Goal: Information Seeking & Learning: Learn about a topic

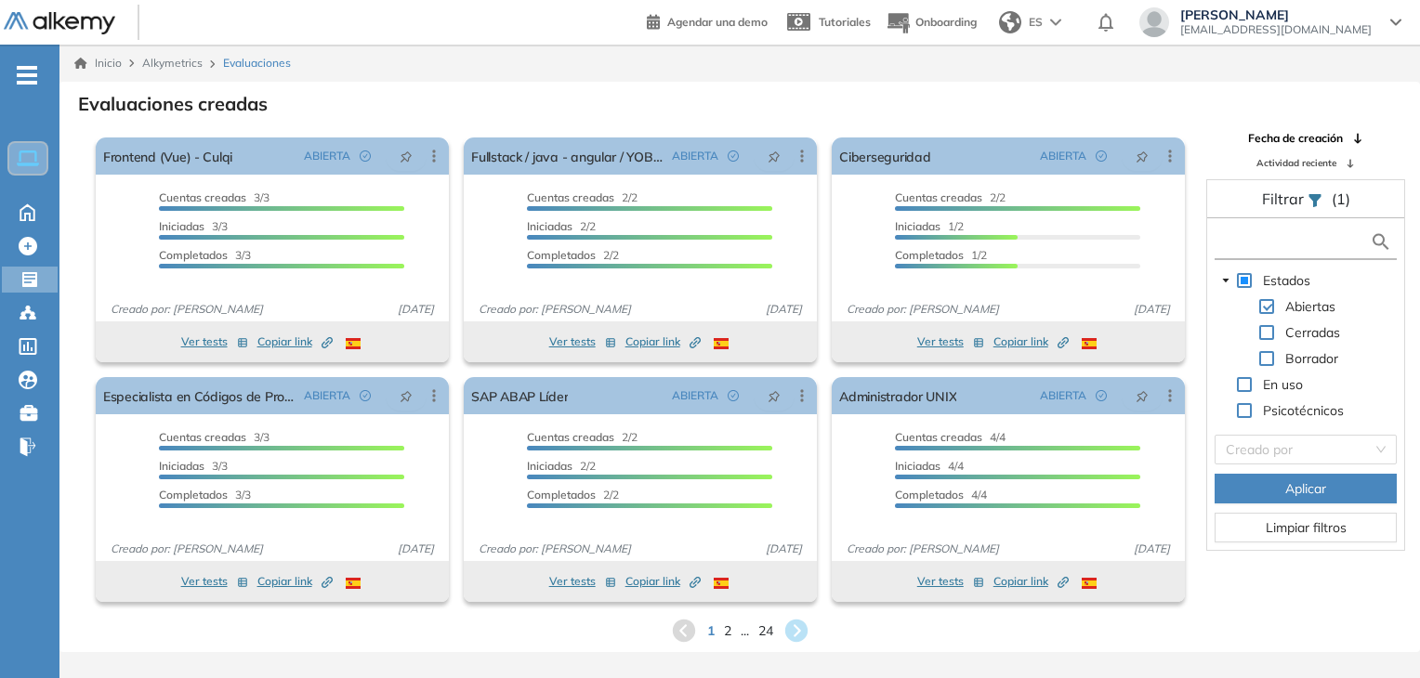
click at [1257, 249] on input "text" at bounding box center [1294, 242] width 151 height 20
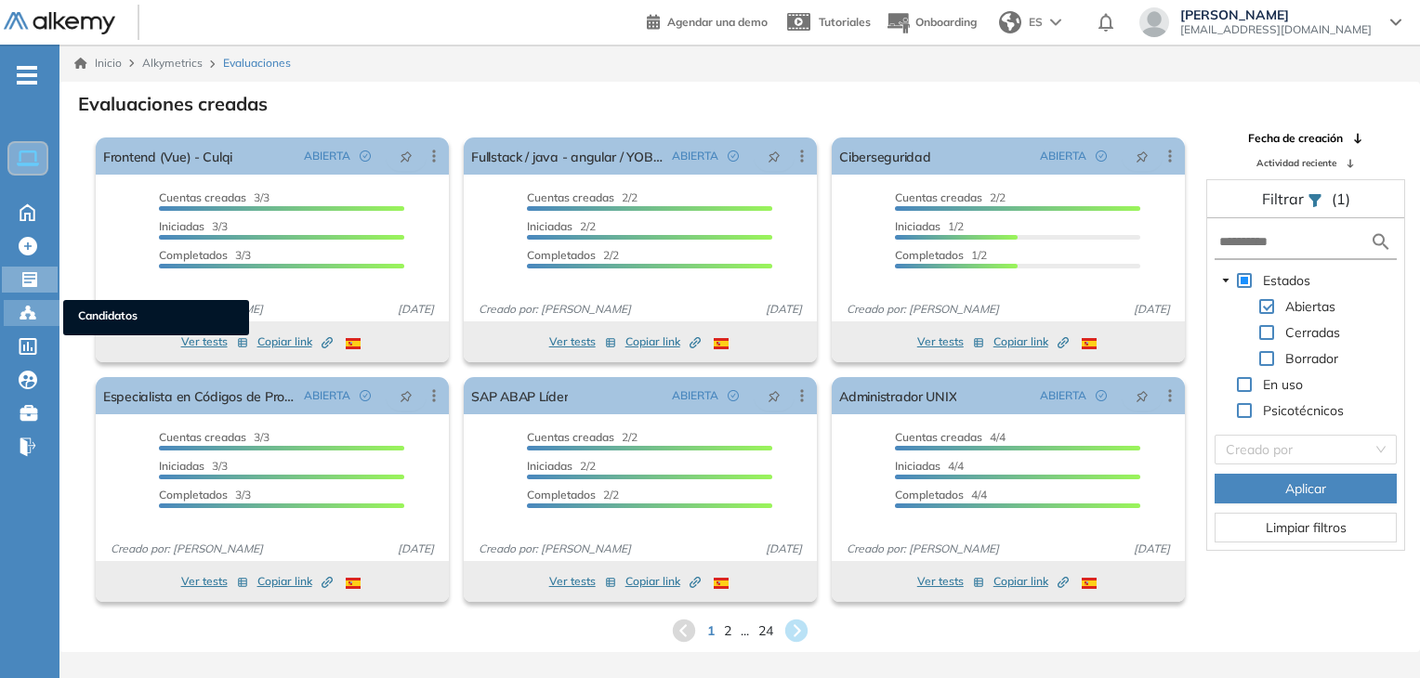
click at [36, 306] on icon at bounding box center [28, 313] width 19 height 19
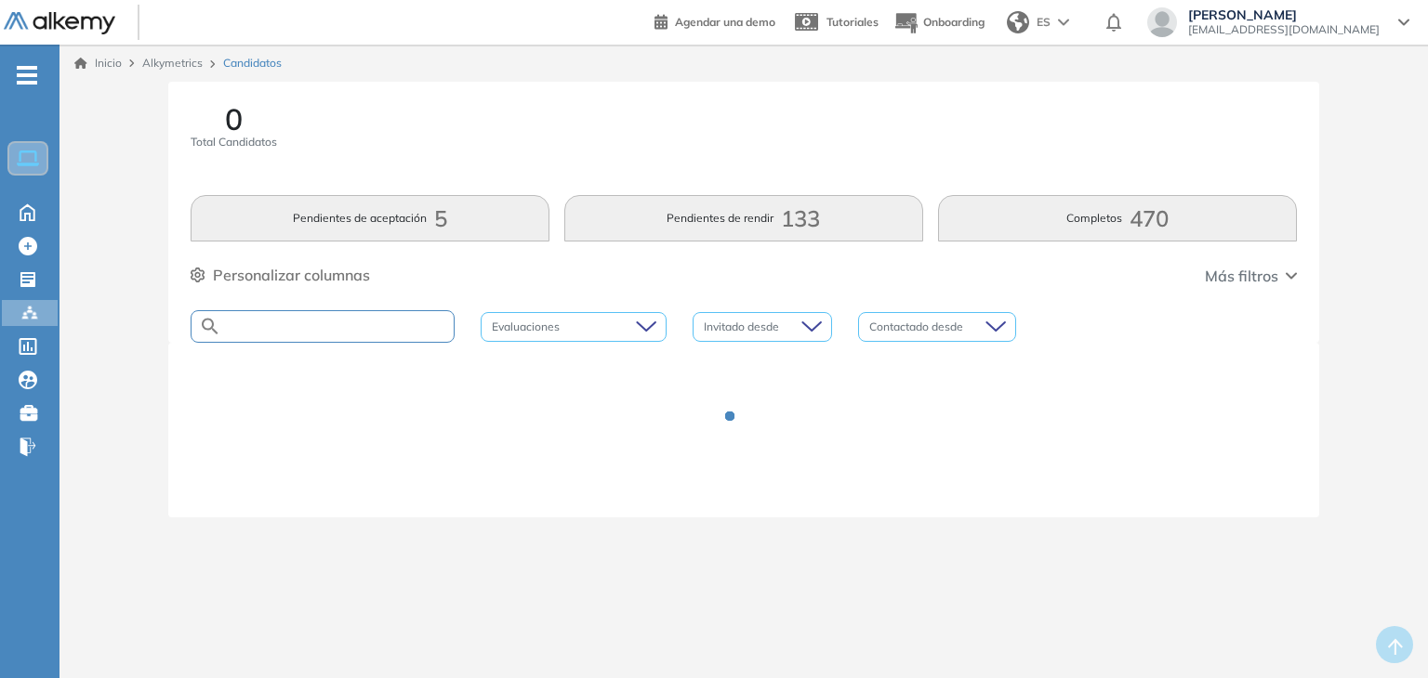
click at [402, 324] on input "text" at bounding box center [337, 327] width 232 height 14
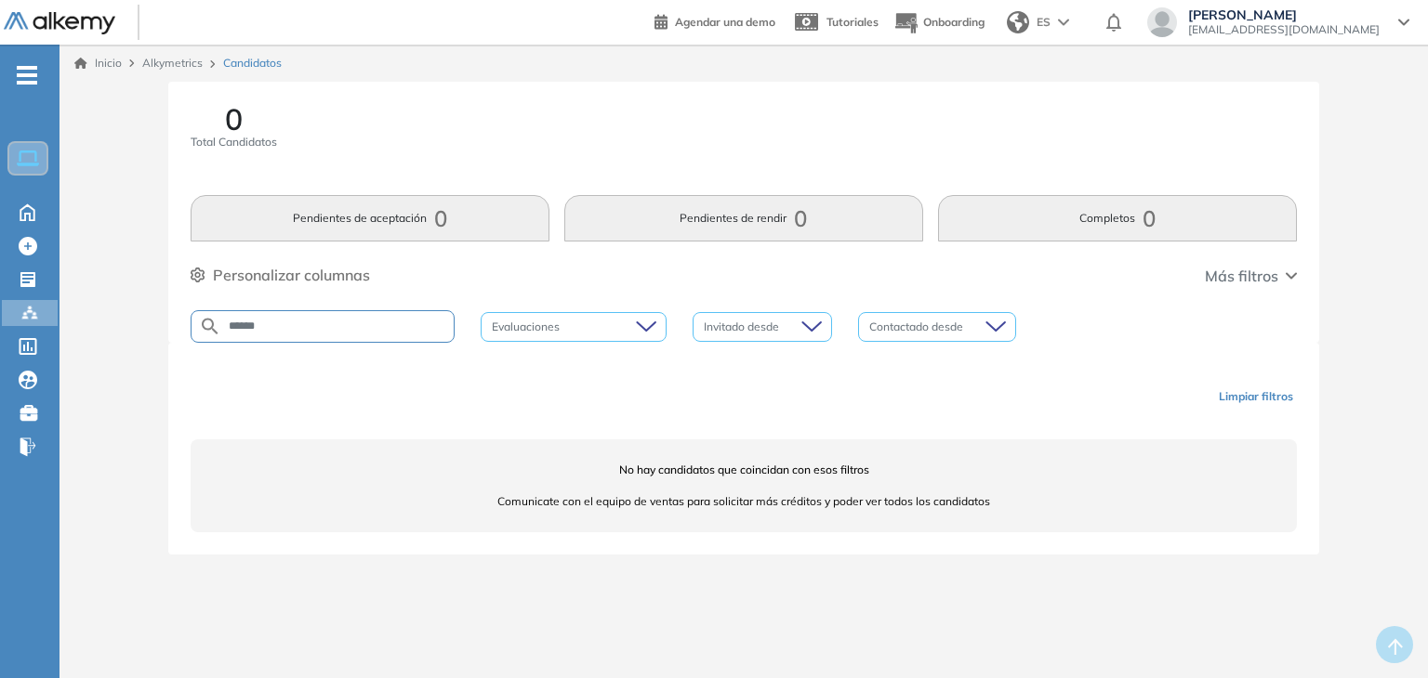
type input "******"
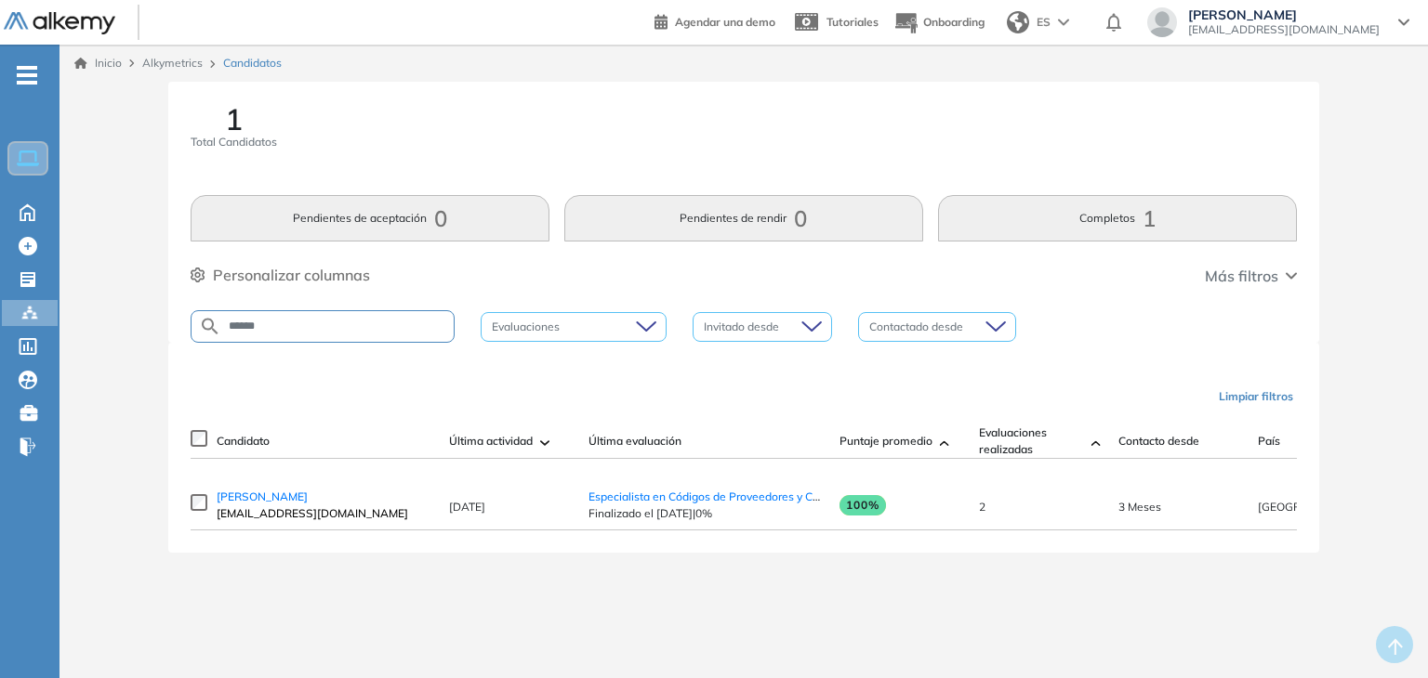
click at [238, 494] on td "[PERSON_NAME] [EMAIL_ADDRESS][DOMAIN_NAME]" at bounding box center [323, 505] width 232 height 49
click at [246, 494] on td "[PERSON_NAME] [EMAIL_ADDRESS][DOMAIN_NAME]" at bounding box center [323, 505] width 232 height 49
click at [253, 498] on span "[PERSON_NAME]" at bounding box center [262, 497] width 91 height 14
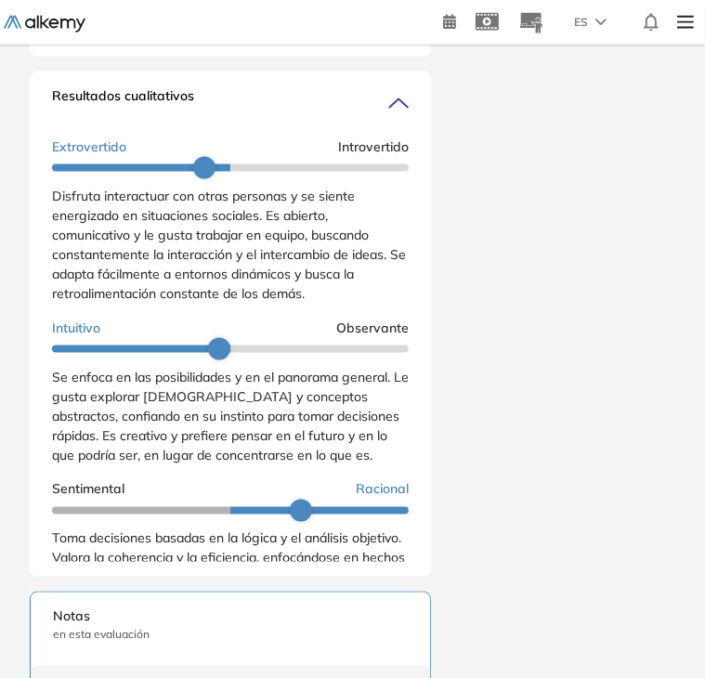
scroll to position [233, 0]
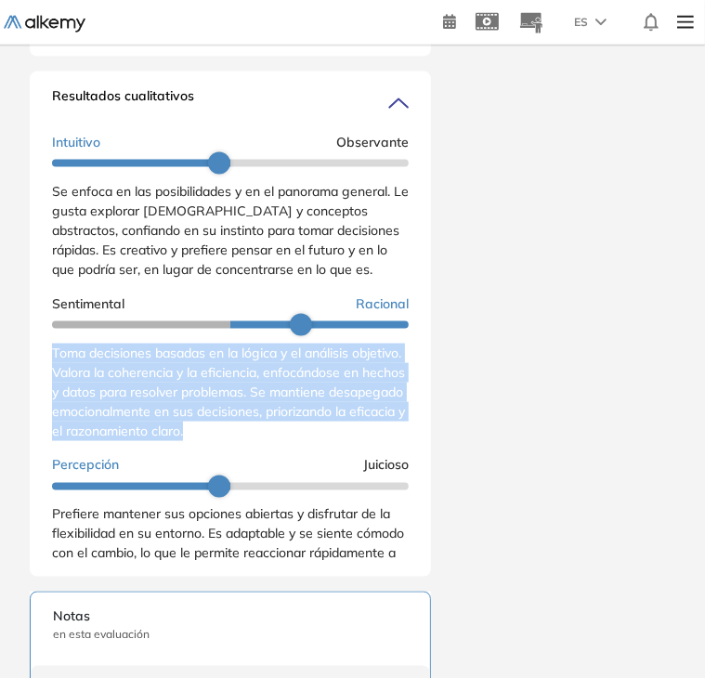
drag, startPoint x: 55, startPoint y: 364, endPoint x: 362, endPoint y: 454, distance: 319.4
click at [362, 454] on div "Extrovertido Introvertido Disfruta interactuar con otras personas y se siente e…" at bounding box center [230, 358] width 357 height 828
copy span "Toma decisiones basadas en la lógica y el análisis objetivo. Valora la coherenc…"
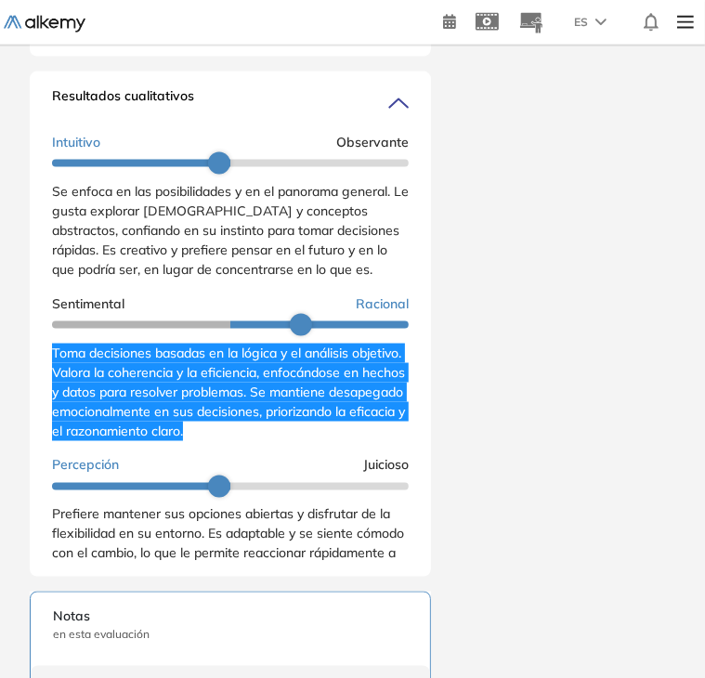
scroll to position [419, 0]
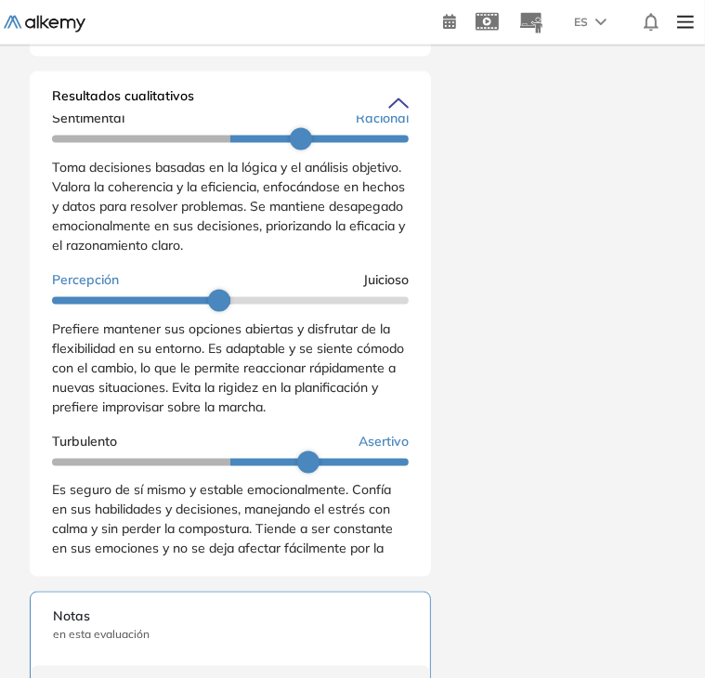
click at [50, 340] on div "Resultados cualitativos Personalidad - MBTI Reporte cualitativo Reporte con Afi…" at bounding box center [231, 325] width 402 height 506
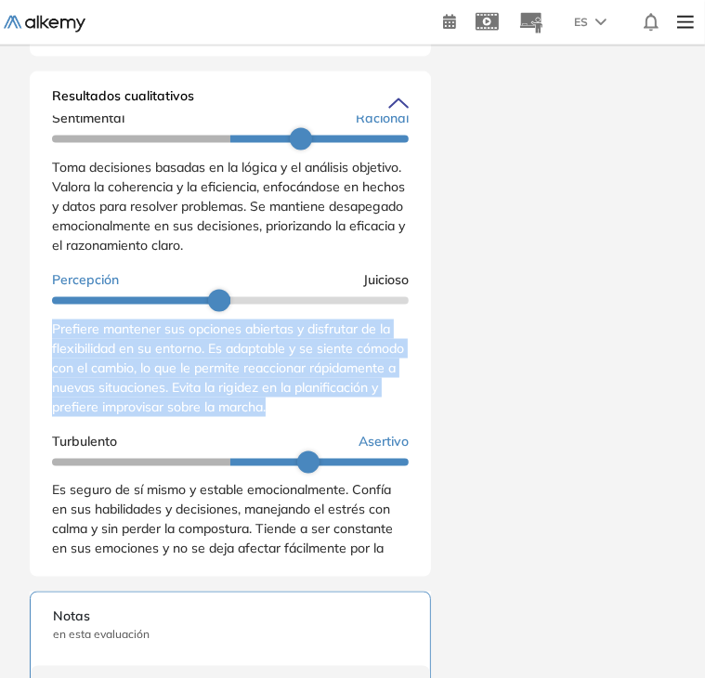
drag, startPoint x: 54, startPoint y: 339, endPoint x: 366, endPoint y: 421, distance: 322.8
click at [366, 417] on div "Prefiere mantener sus opciones abiertas y disfrutar de la flexibilidad en su en…" at bounding box center [230, 369] width 357 height 98
copy span "Prefiere mantener sus opciones abiertas y disfrutar de la flexibilidad en su en…"
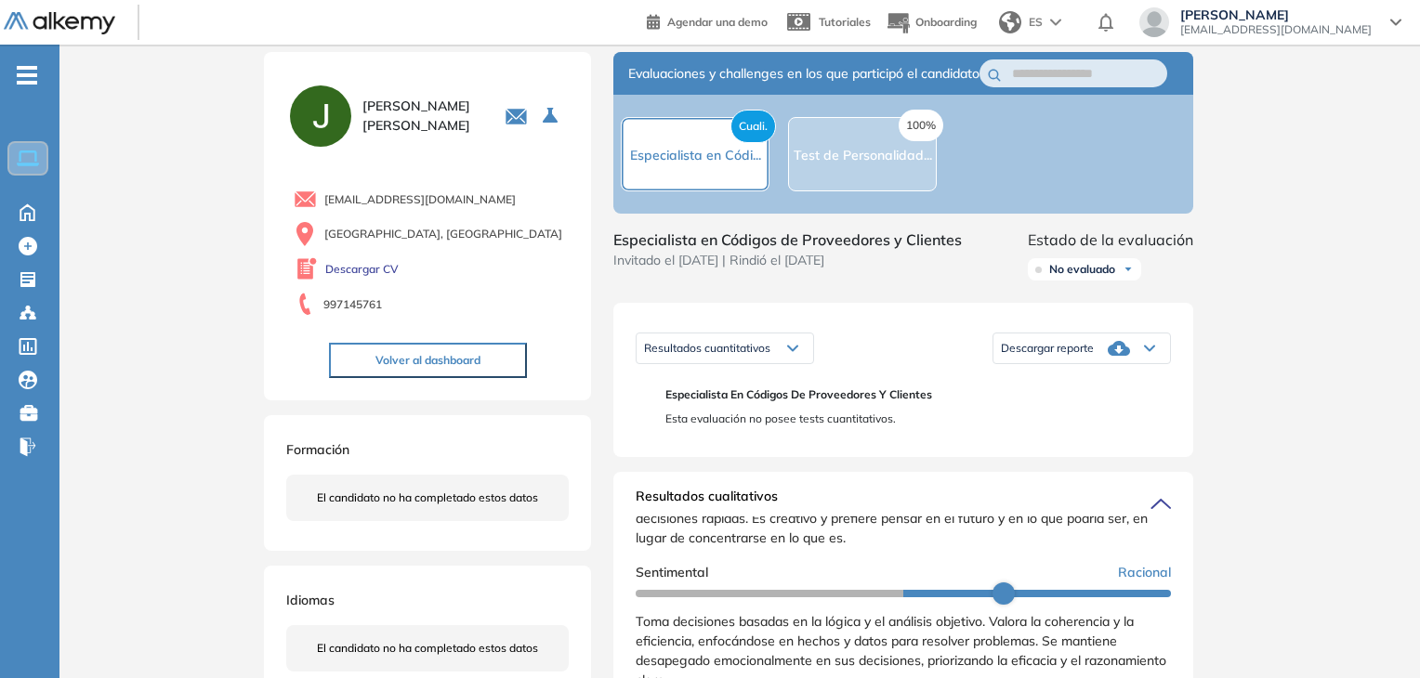
scroll to position [0, 0]
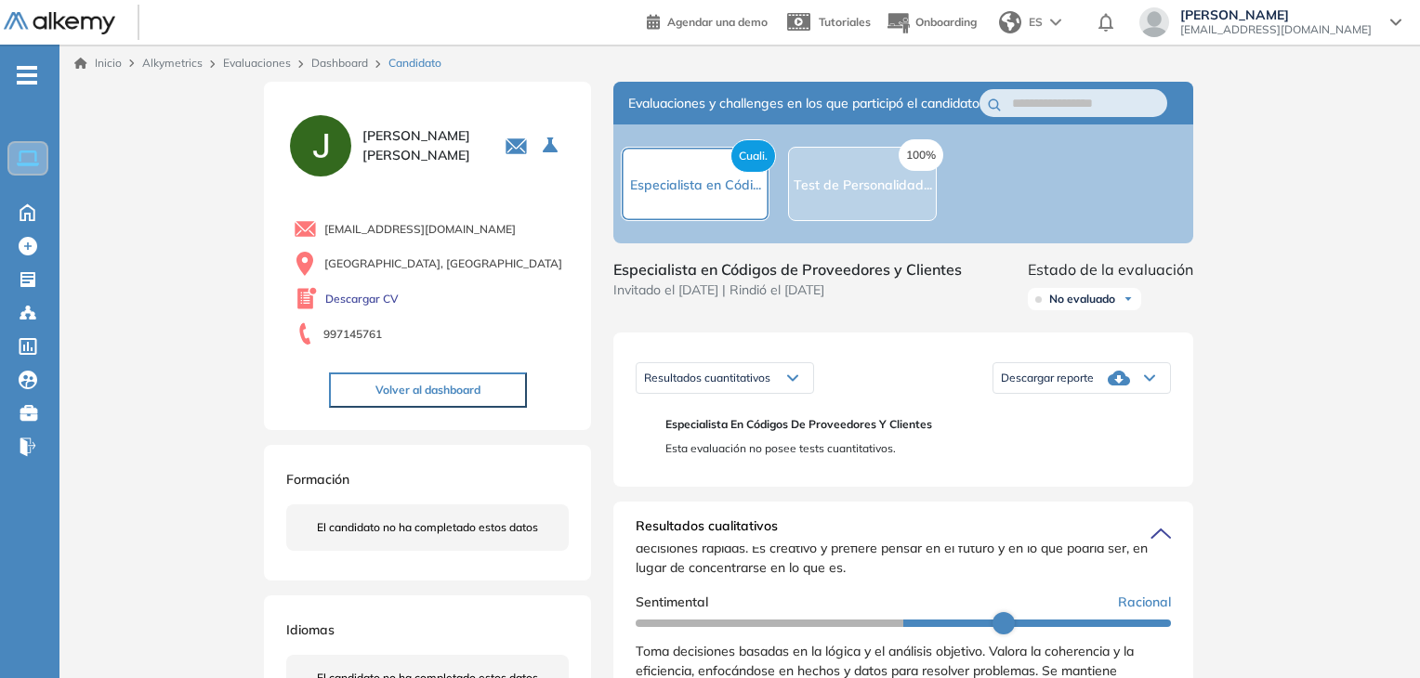
click at [490, 396] on button "Volver al dashboard" at bounding box center [428, 390] width 198 height 35
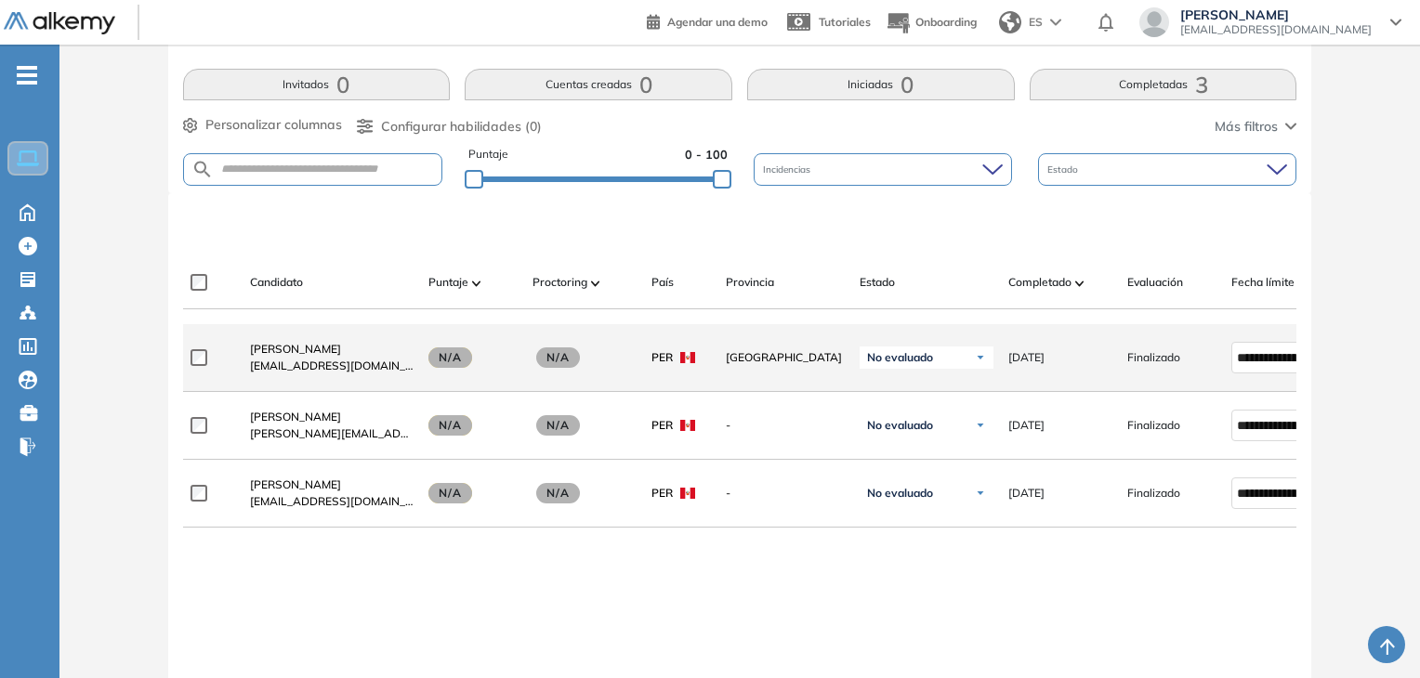
scroll to position [372, 0]
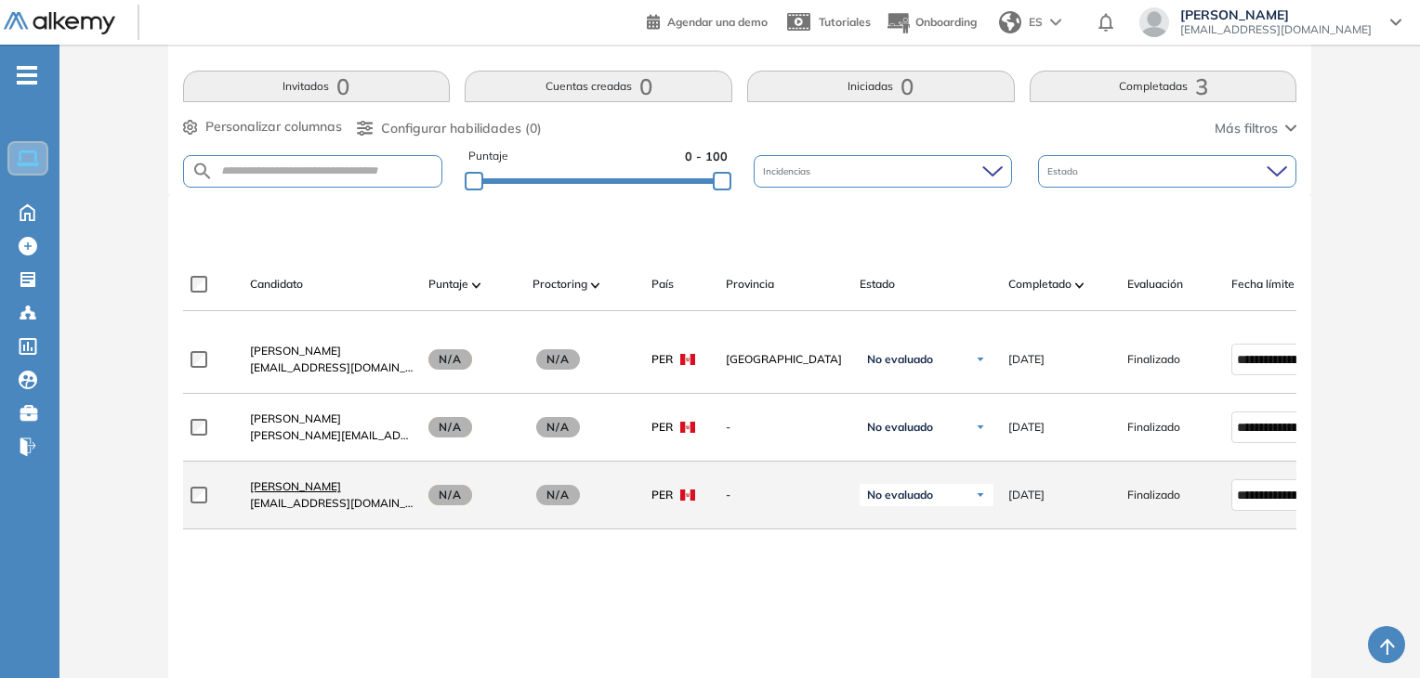
click at [301, 494] on span "[PERSON_NAME]" at bounding box center [295, 487] width 91 height 14
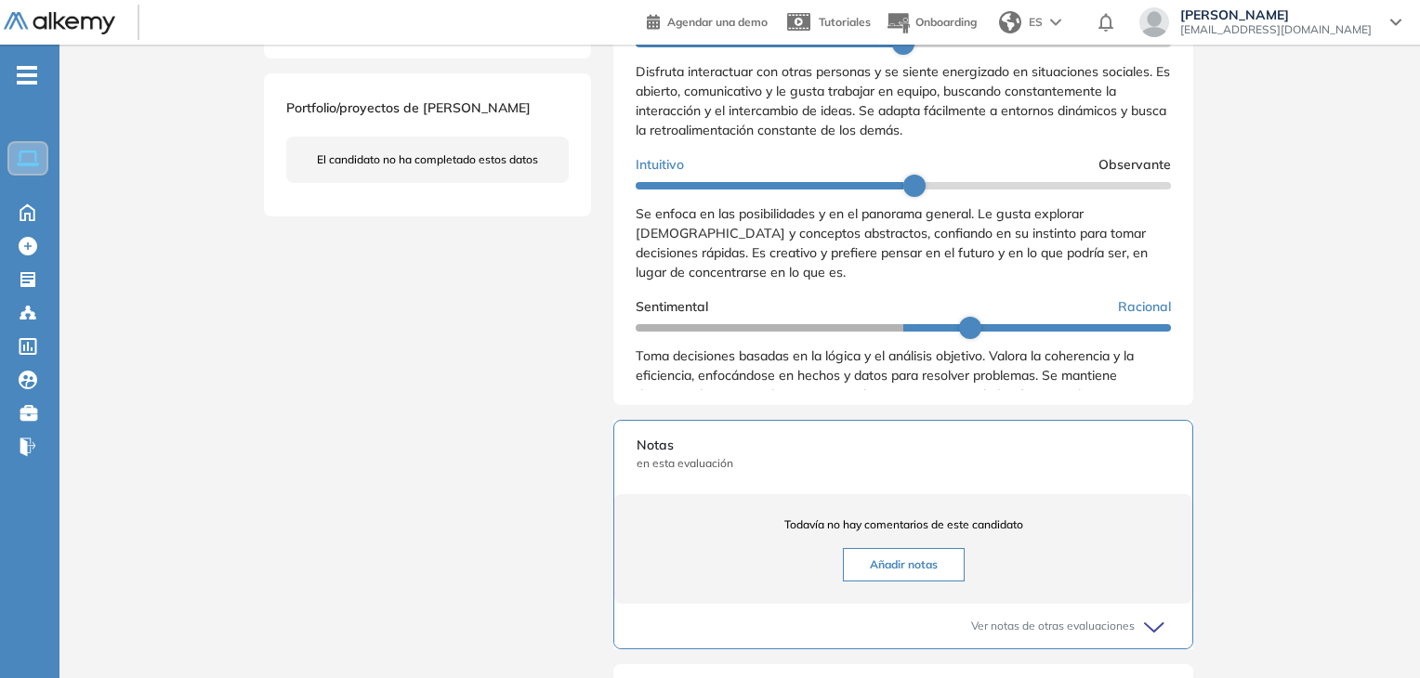
scroll to position [558, 0]
